Goal: Information Seeking & Learning: Learn about a topic

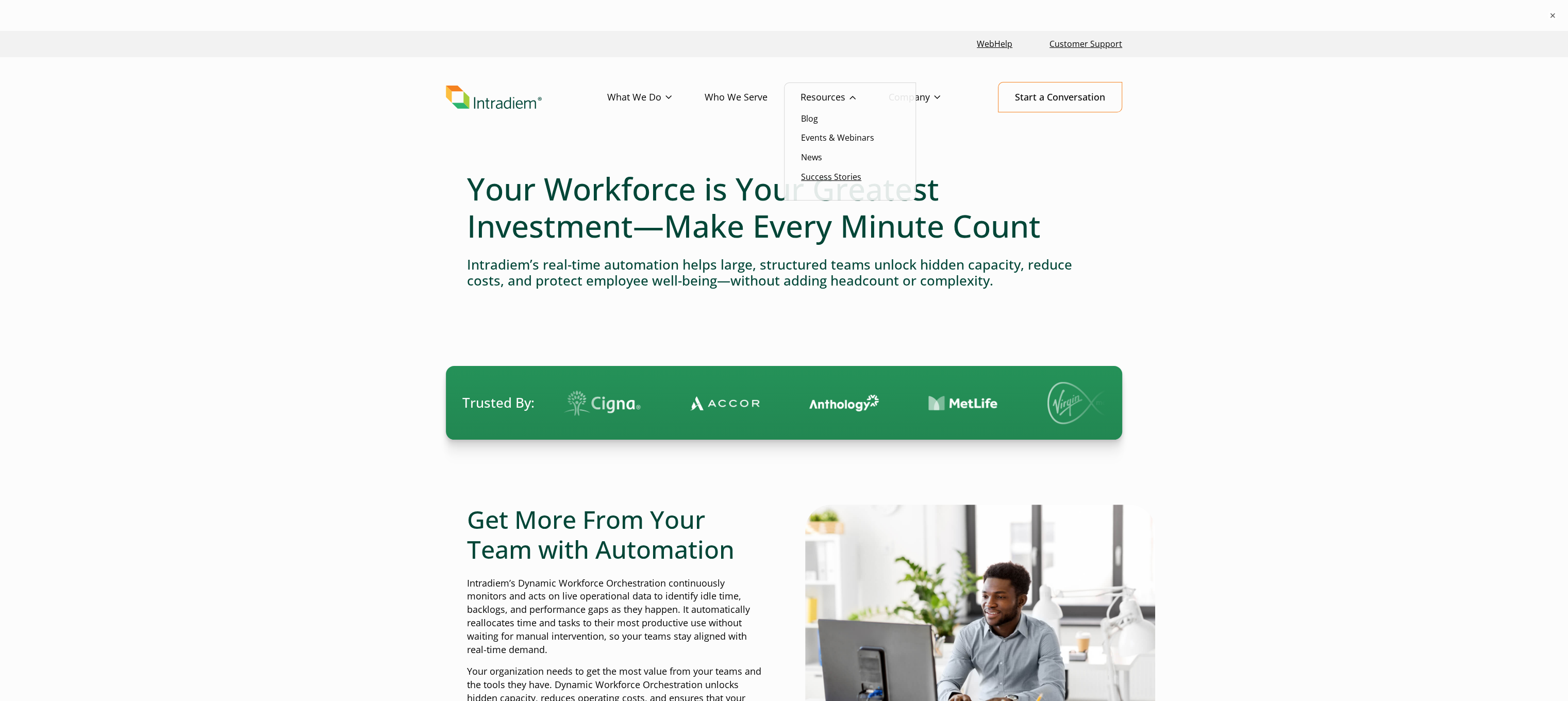
click at [830, 176] on link "Success Stories" at bounding box center [831, 176] width 60 height 11
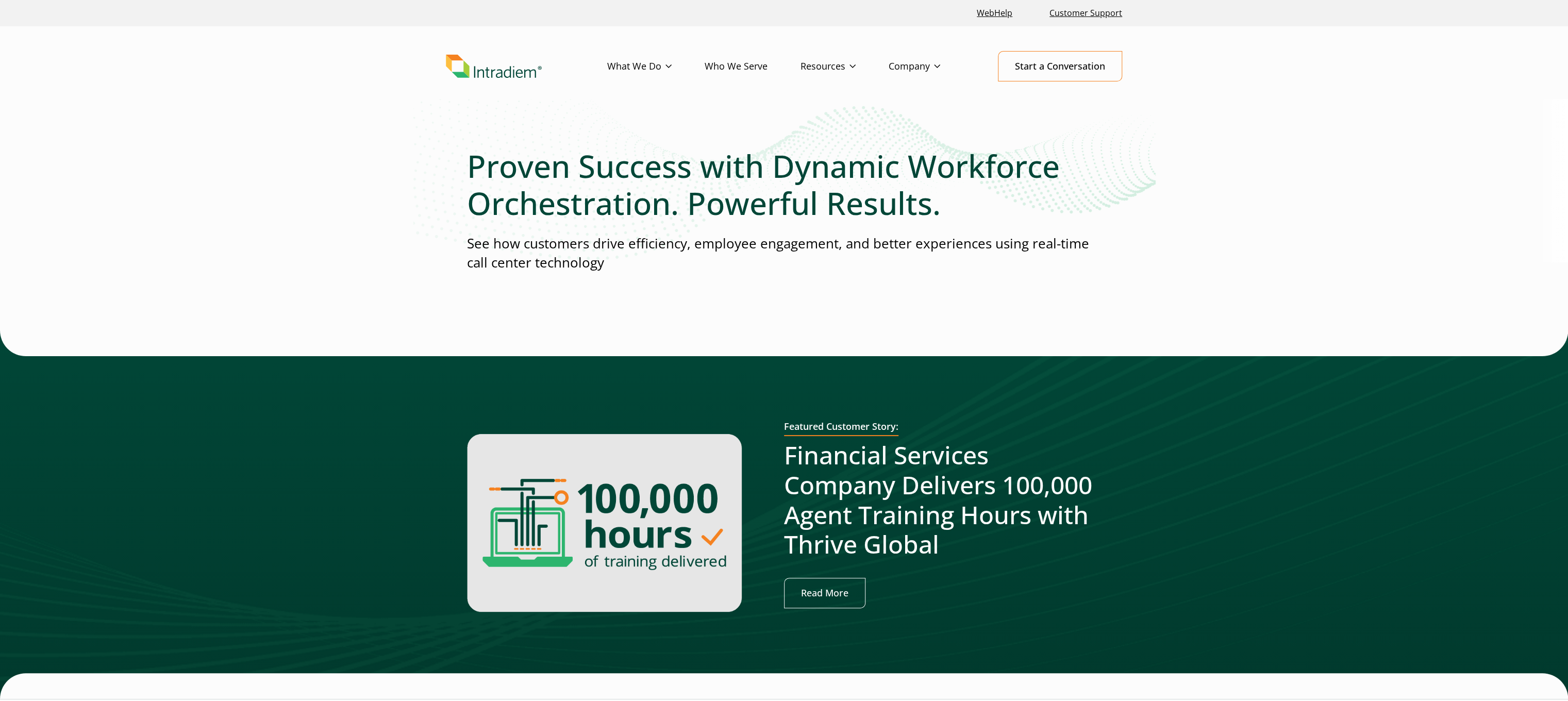
scroll to position [309, 0]
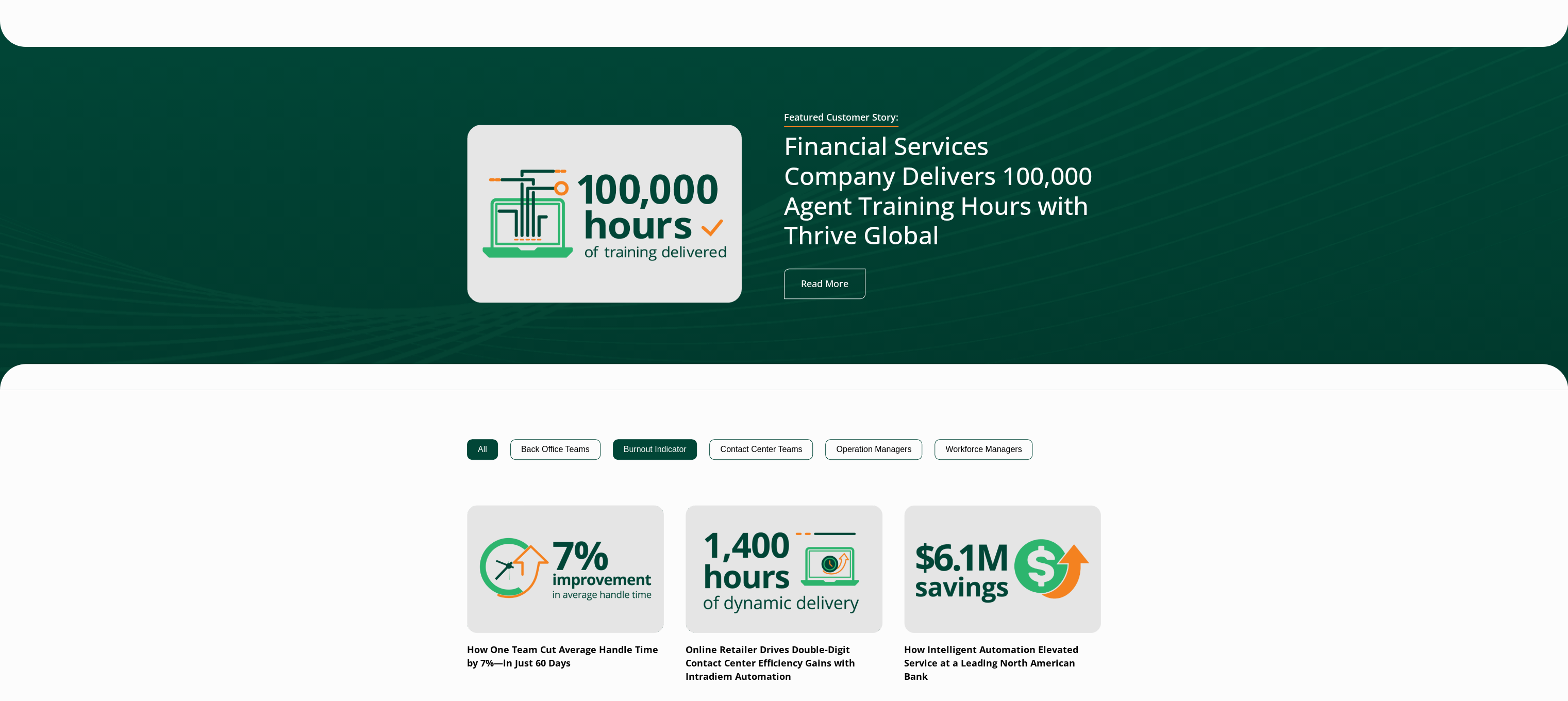
click at [645, 442] on button "Burnout Indicator" at bounding box center [655, 449] width 84 height 21
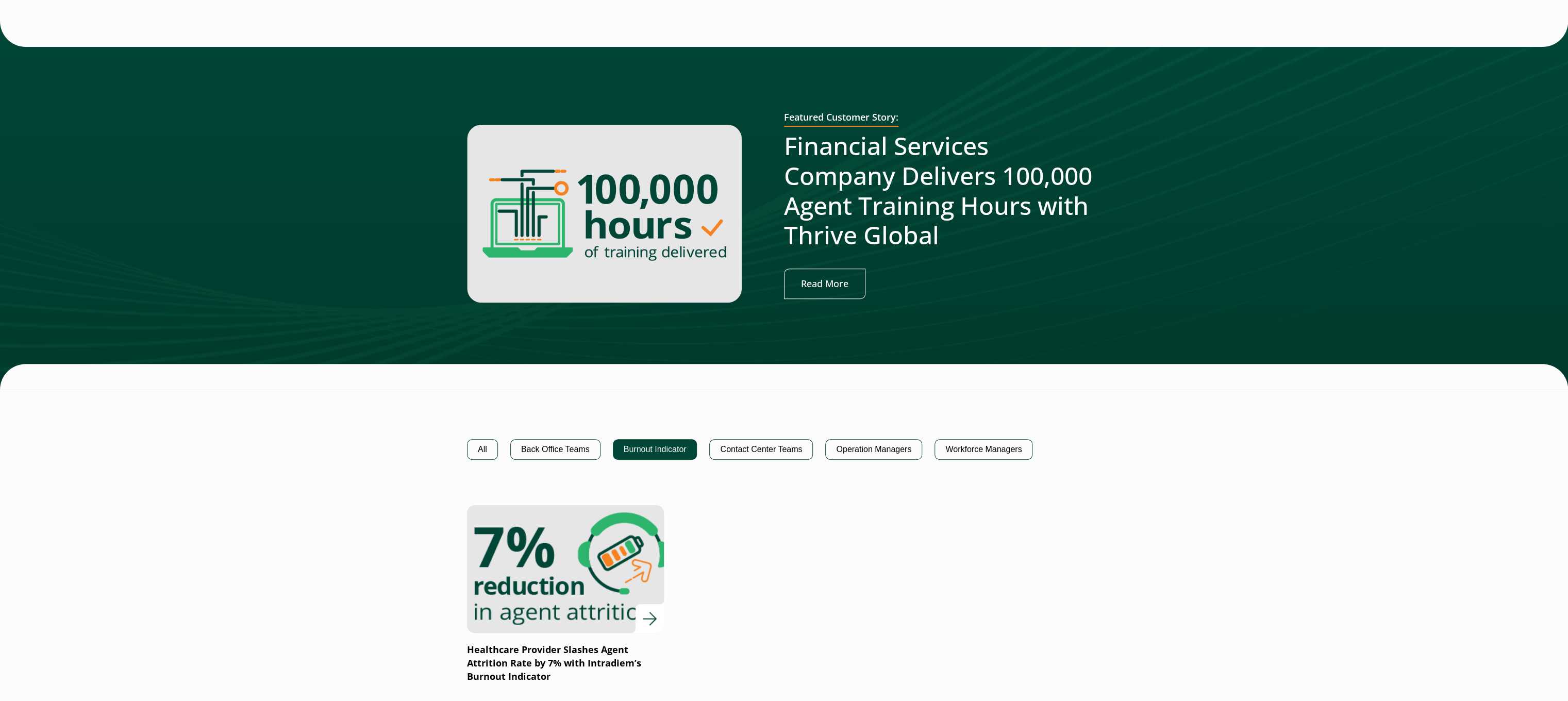
click at [595, 527] on img at bounding box center [565, 569] width 236 height 154
